Goal: Task Accomplishment & Management: Manage account settings

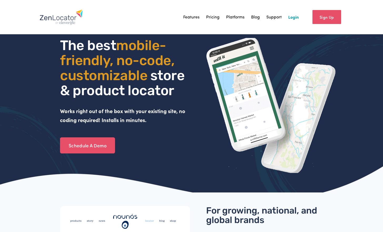
click at [293, 18] on link "Login" at bounding box center [294, 17] width 11 height 8
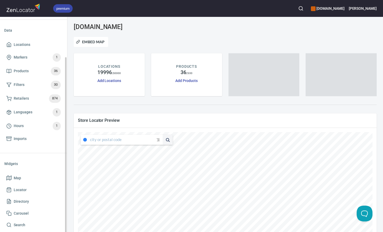
scroll to position [41, 0]
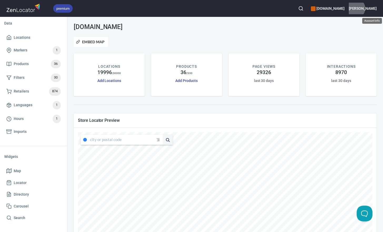
click at [376, 8] on h6 "Trish" at bounding box center [363, 9] width 28 height 6
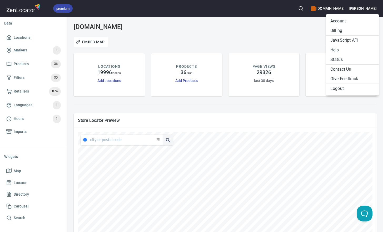
click at [344, 30] on li "Billing" at bounding box center [353, 30] width 53 height 9
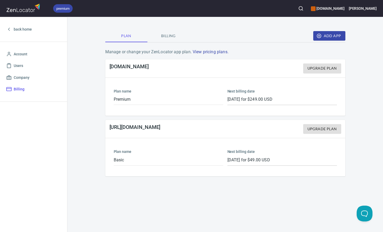
click at [170, 35] on span "Billing" at bounding box center [169, 36] width 36 height 7
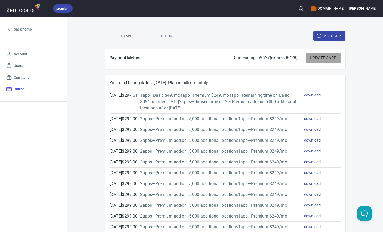
click at [318, 57] on span "Update Card" at bounding box center [323, 58] width 27 height 7
